Goal: Transaction & Acquisition: Book appointment/travel/reservation

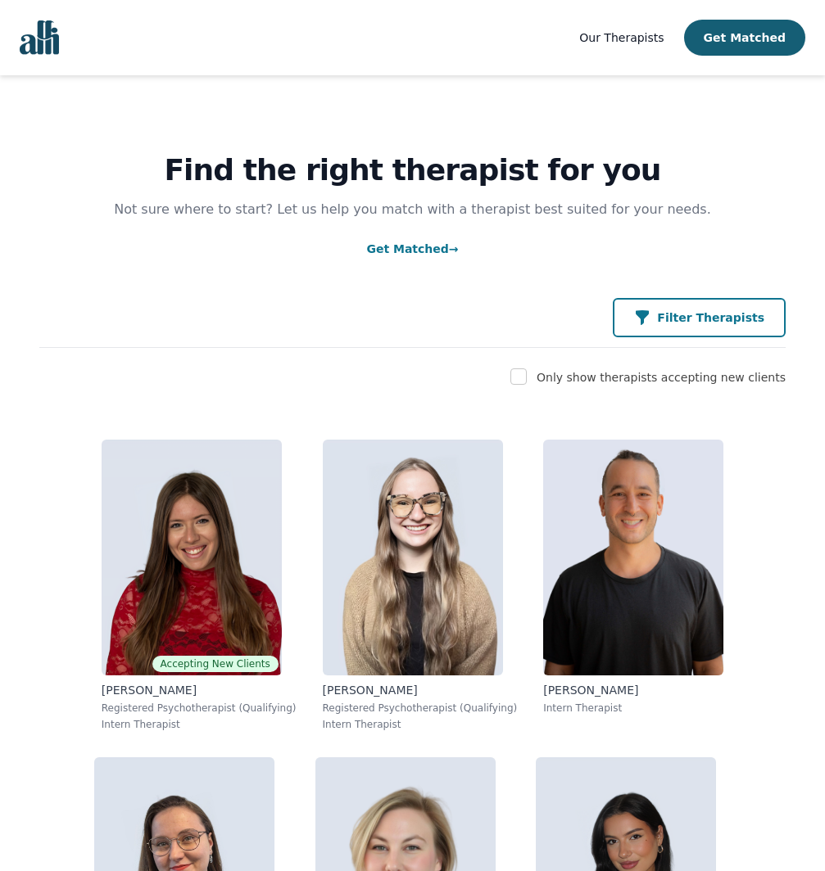
click at [674, 310] on p "Filter Therapists" at bounding box center [710, 318] width 107 height 16
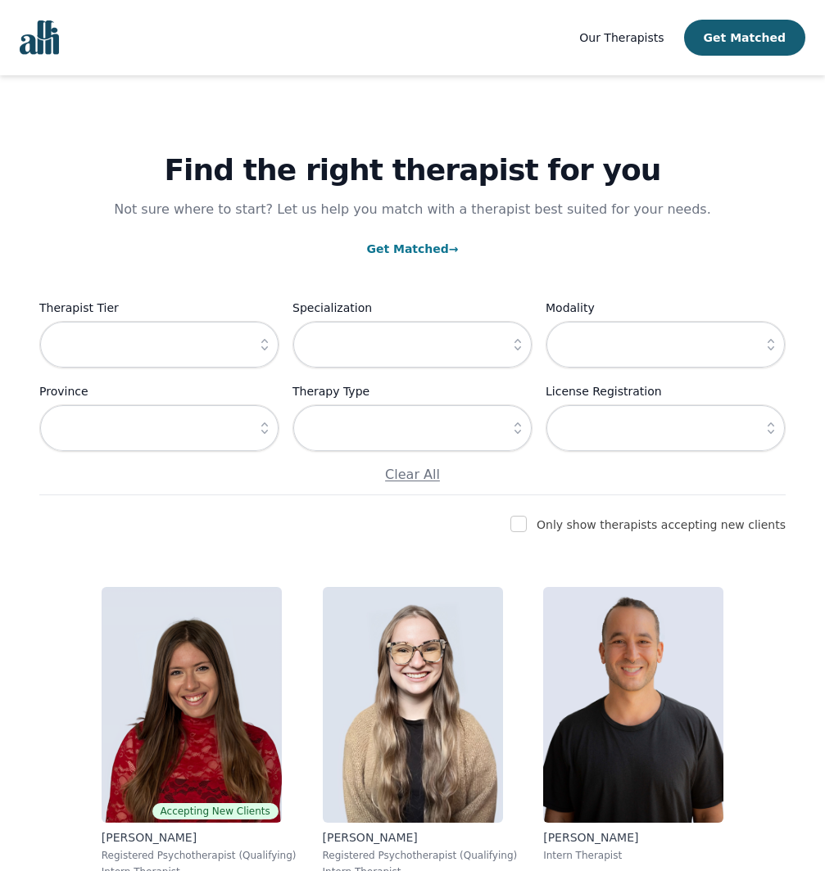
click at [265, 347] on icon "button" at bounding box center [264, 345] width 16 height 16
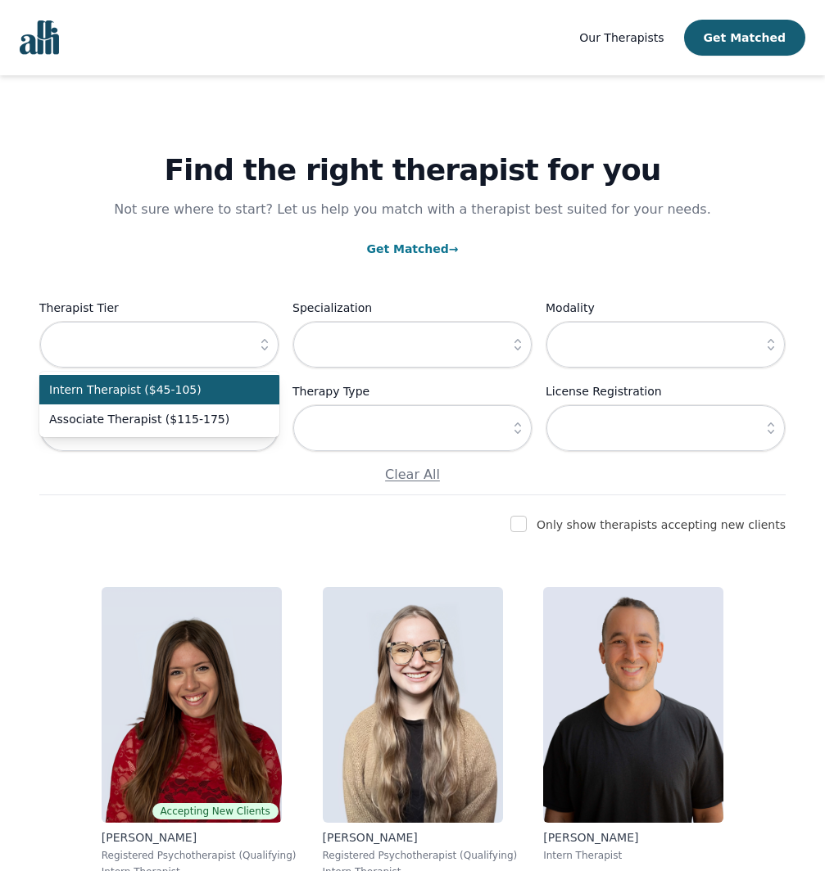
click at [253, 395] on li "Intern Therapist ($45-105)" at bounding box center [159, 389] width 240 height 29
type input "Intern Therapist ($45-105)"
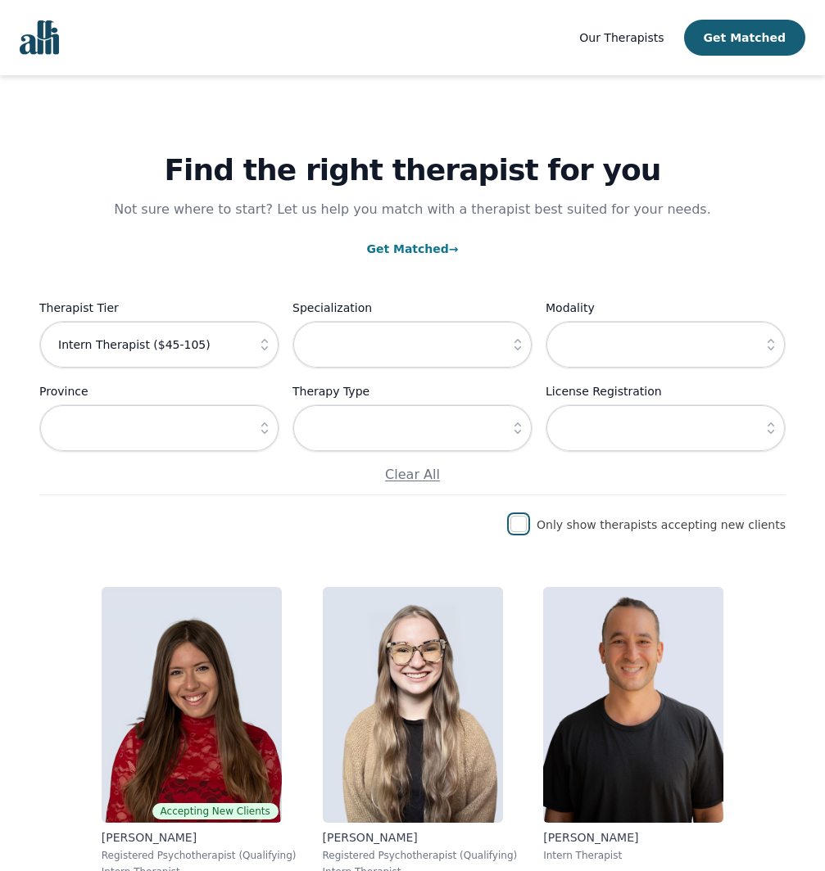
click at [526, 530] on input "checkbox" at bounding box center [518, 524] width 16 height 16
checkbox input "true"
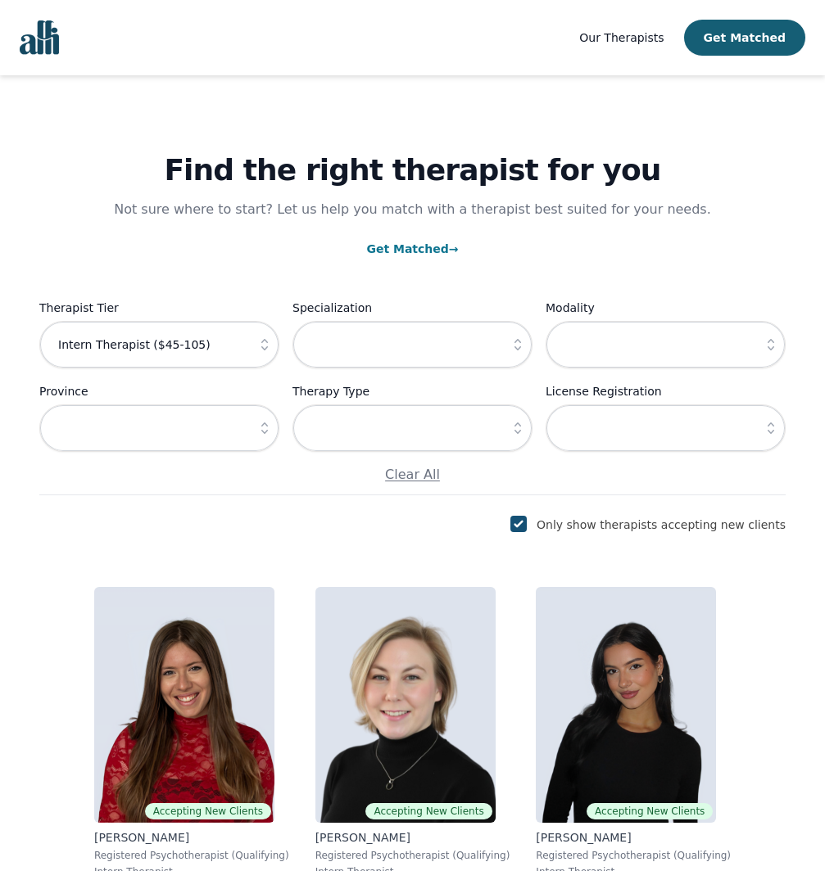
scroll to position [339, 0]
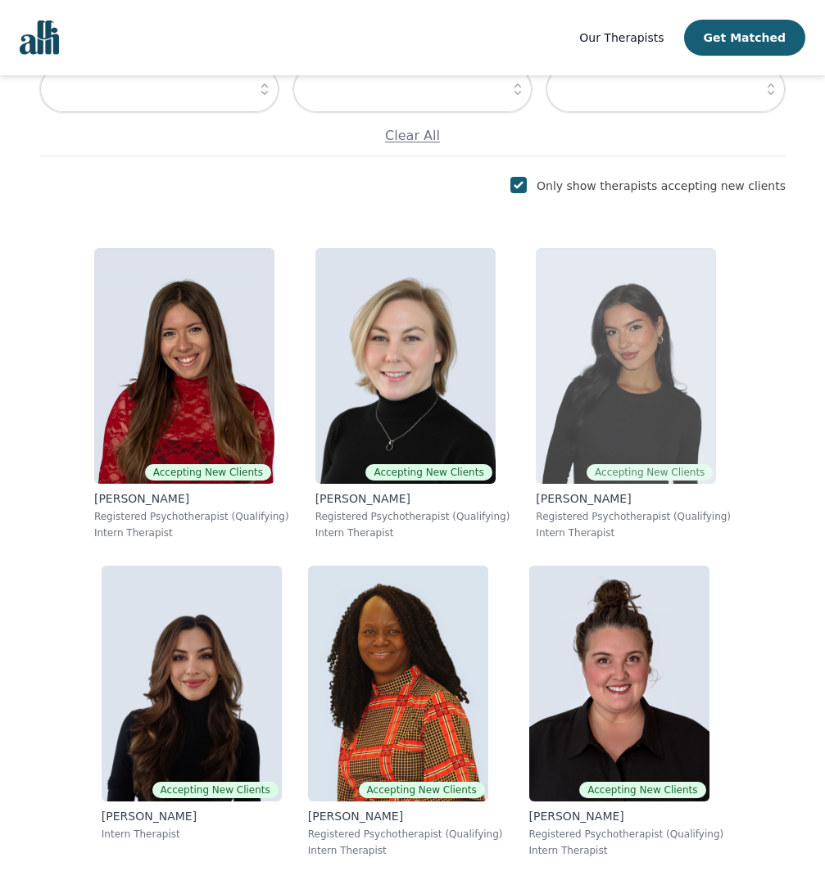
click at [579, 472] on img at bounding box center [626, 366] width 180 height 236
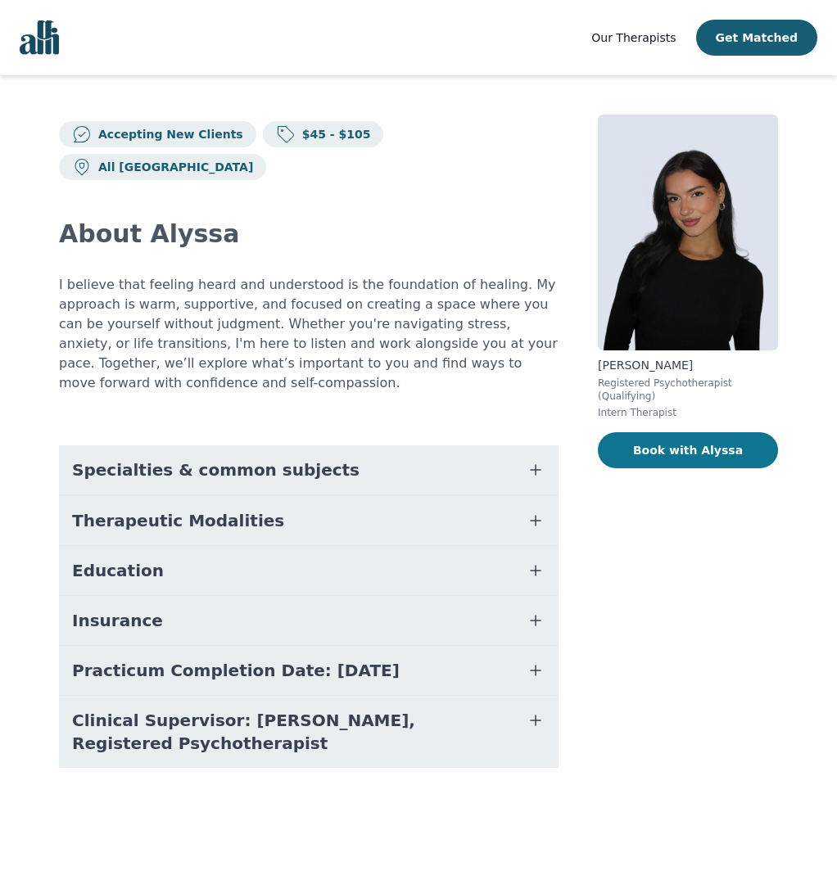
click at [691, 459] on button "Book with Alyssa" at bounding box center [688, 450] width 180 height 36
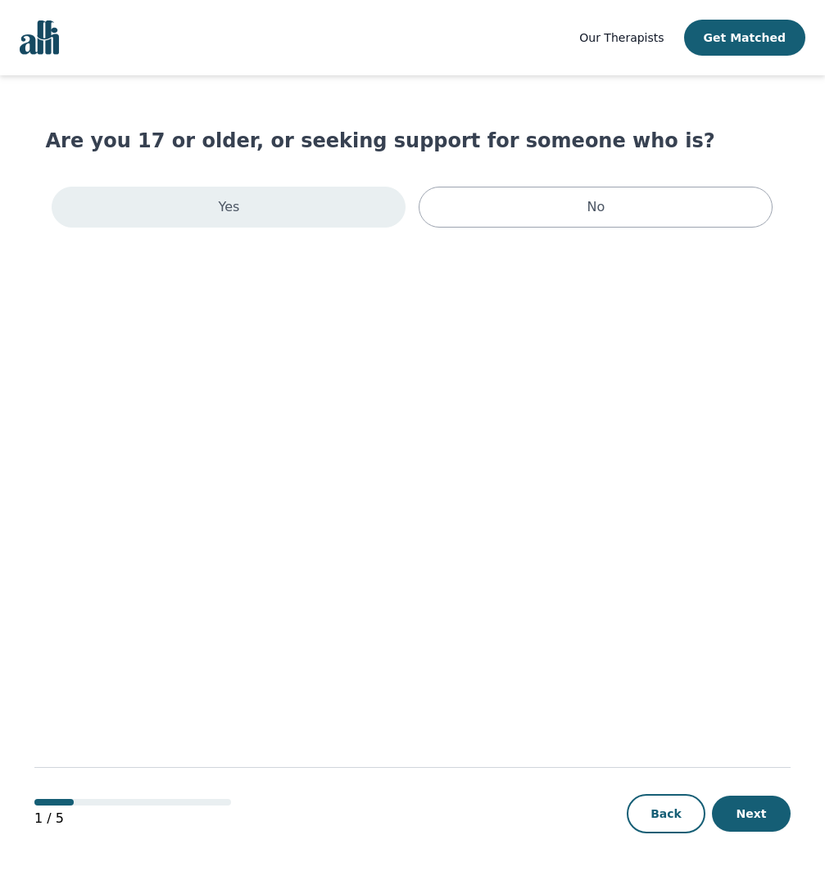
click at [352, 222] on div "Yes" at bounding box center [229, 207] width 354 height 41
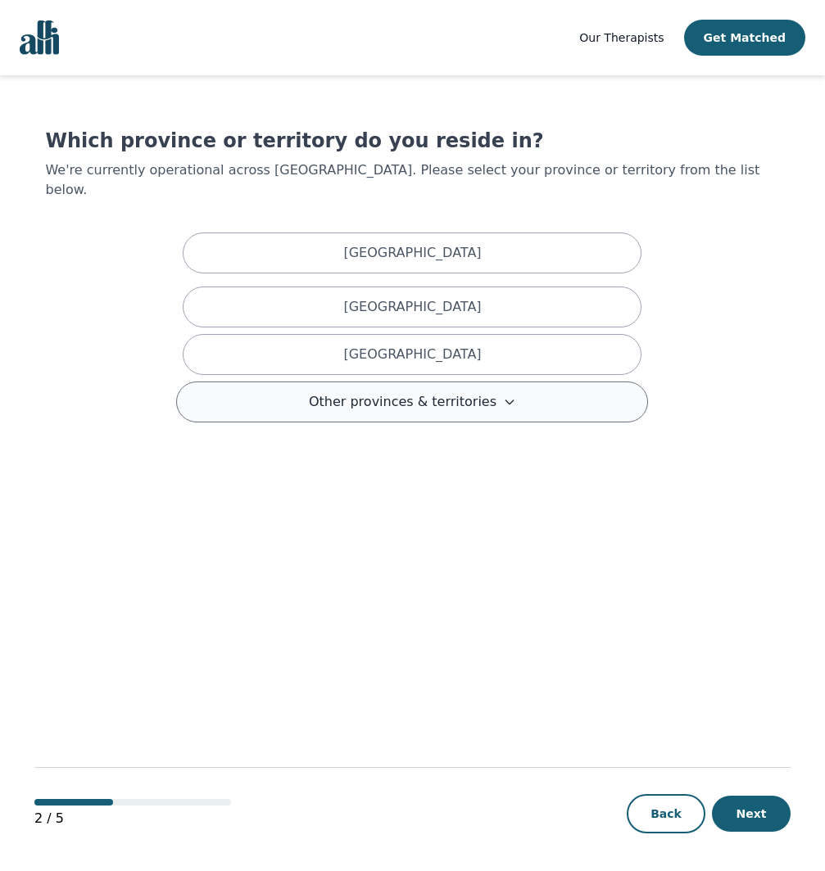
click at [416, 392] on span "Other provinces & territories" at bounding box center [403, 402] width 188 height 20
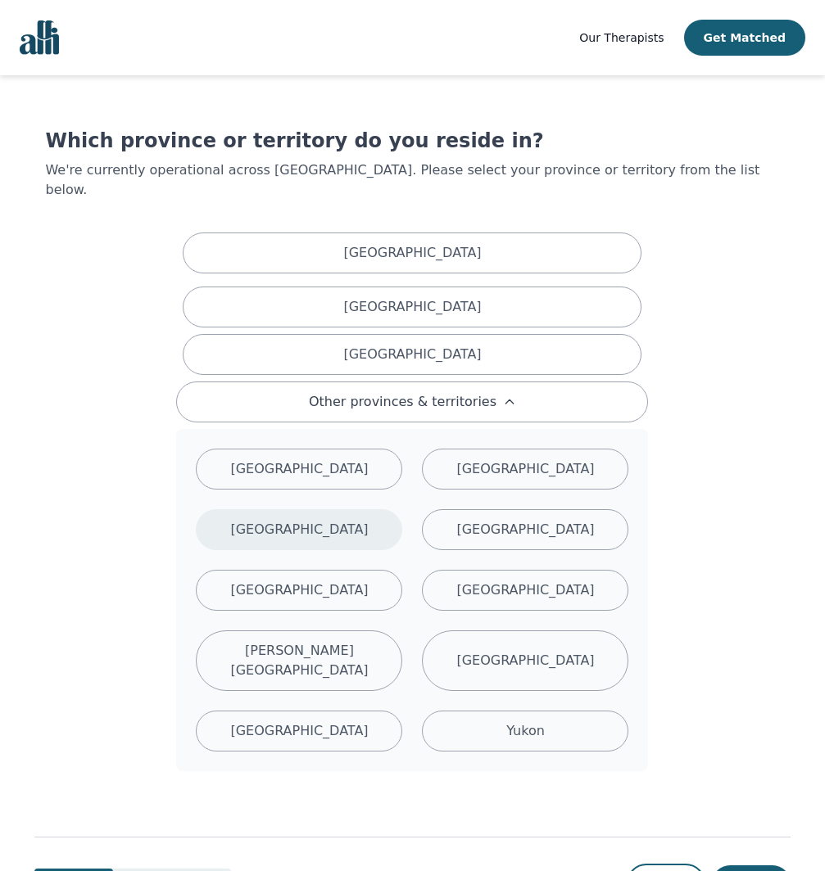
click at [349, 520] on p "[GEOGRAPHIC_DATA]" at bounding box center [299, 530] width 138 height 20
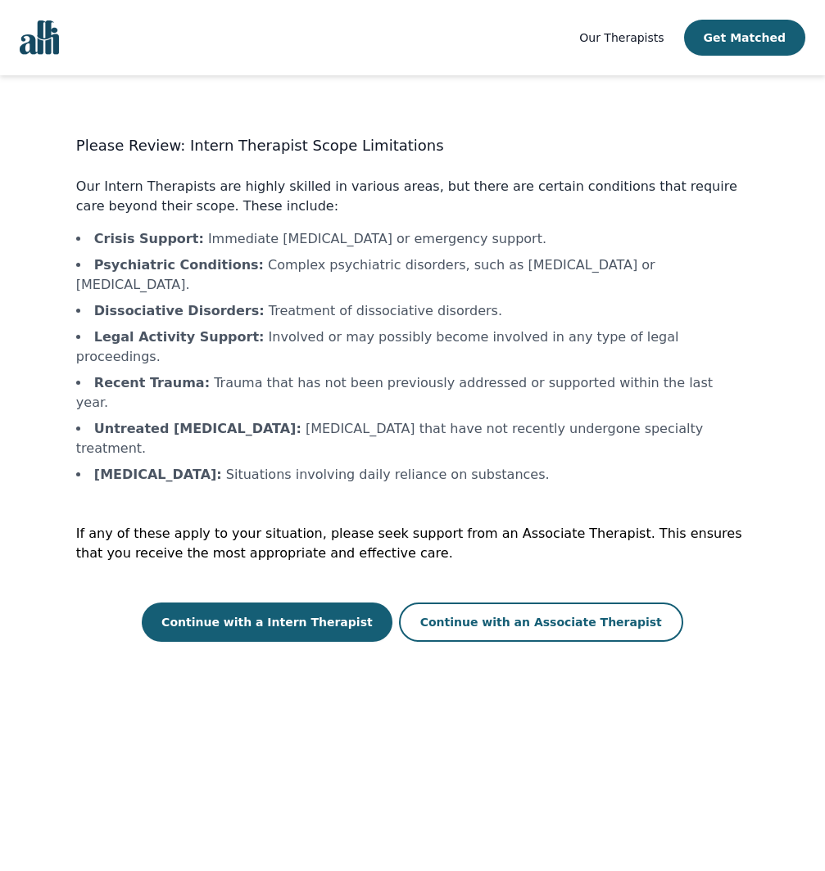
click at [43, 34] on img "Global" at bounding box center [39, 37] width 39 height 34
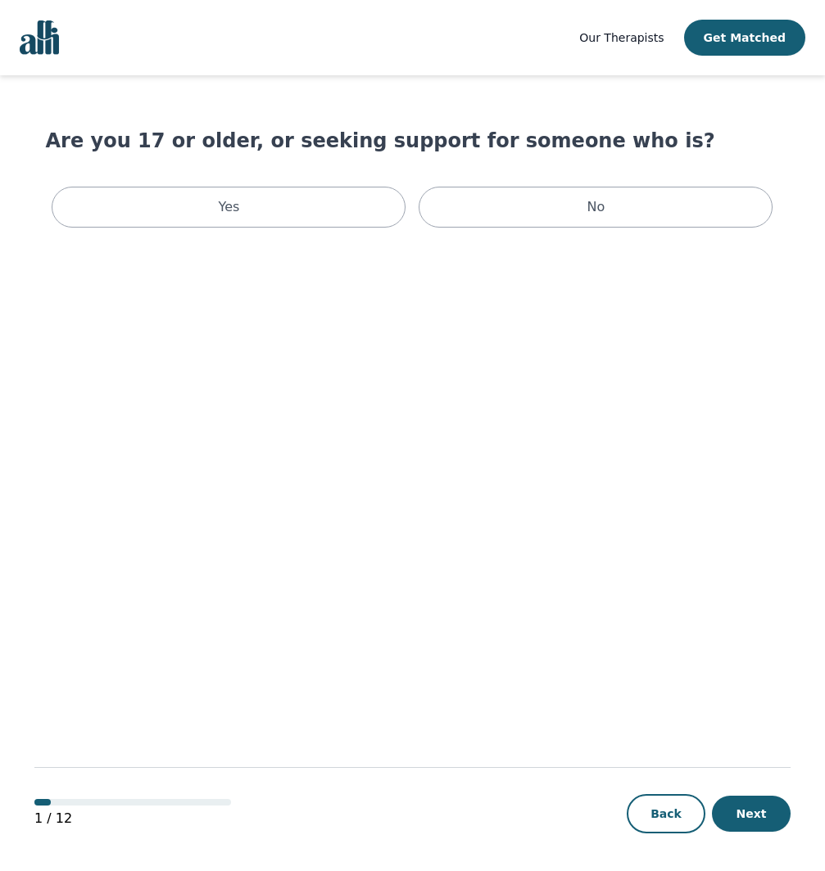
click at [24, 51] on img "Global" at bounding box center [39, 37] width 39 height 34
